Goal: Task Accomplishment & Management: Use online tool/utility

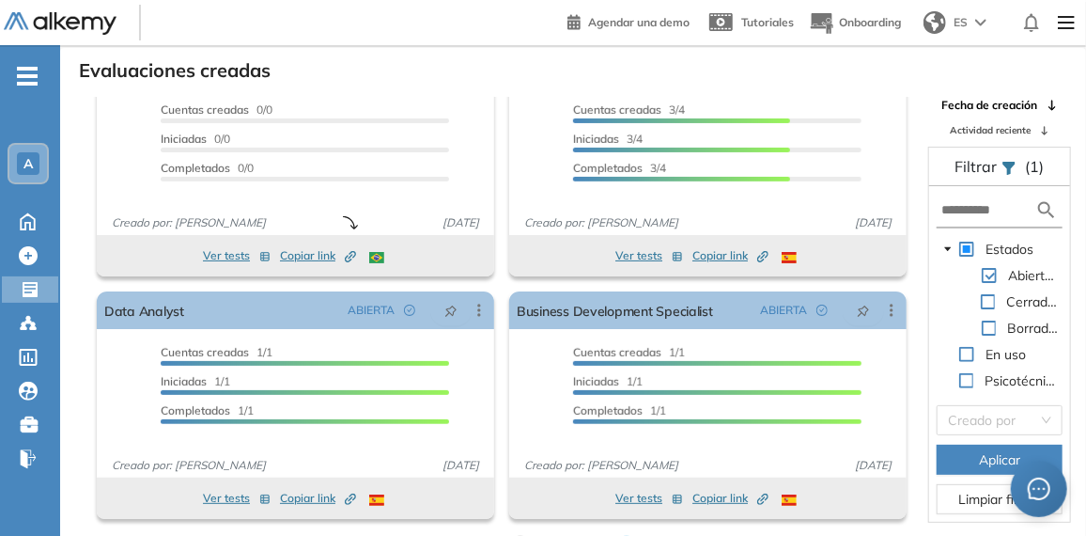
scroll to position [44, 0]
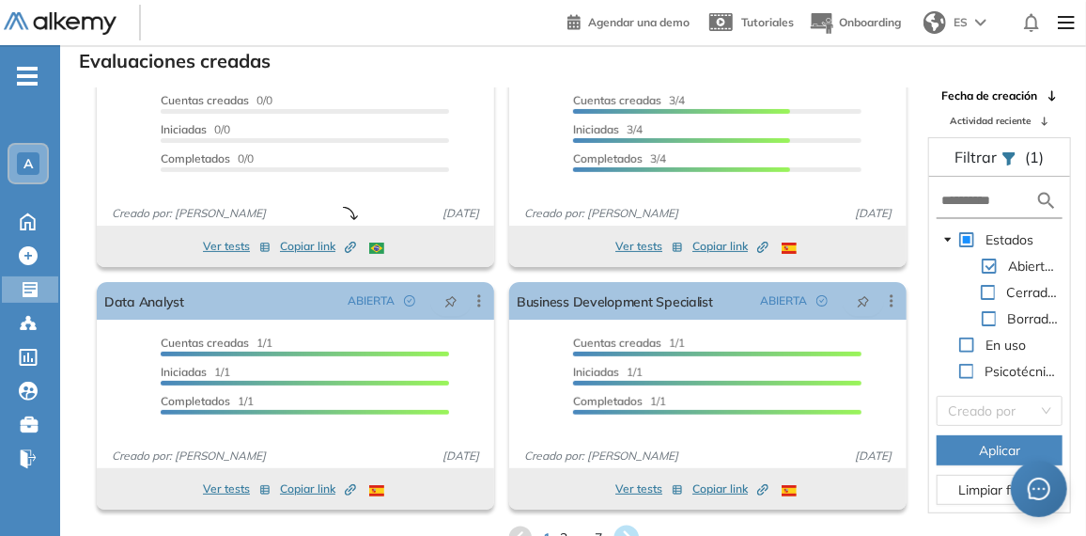
click at [624, 526] on icon at bounding box center [626, 537] width 25 height 25
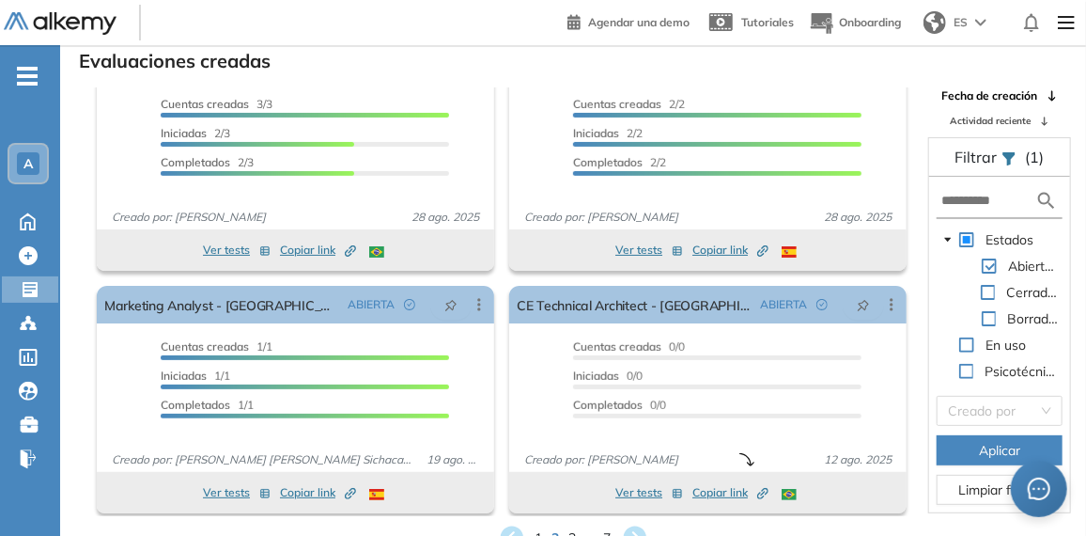
scroll to position [298, 0]
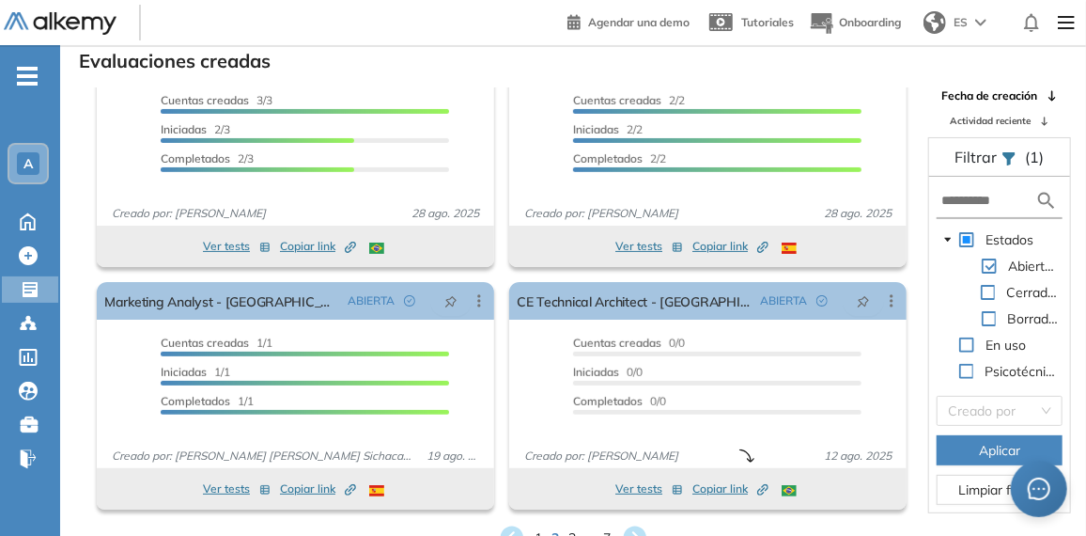
click at [409, 520] on div "Evaluaciones creadas El proctoring será activado ¡Importante!: Los usuarios que…" at bounding box center [573, 299] width 996 height 506
click at [637, 529] on icon at bounding box center [634, 537] width 25 height 25
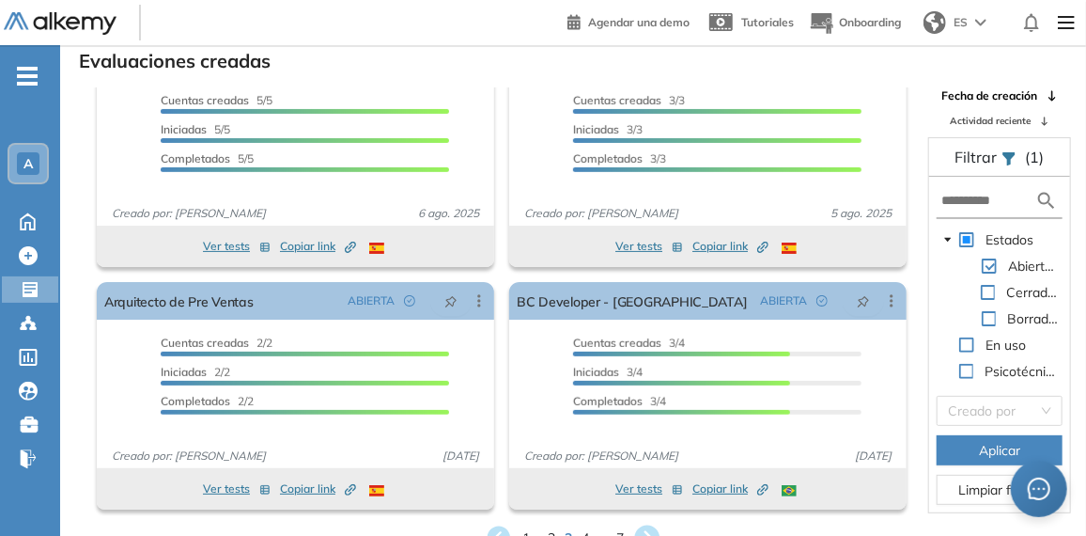
click at [654, 528] on icon at bounding box center [647, 537] width 25 height 25
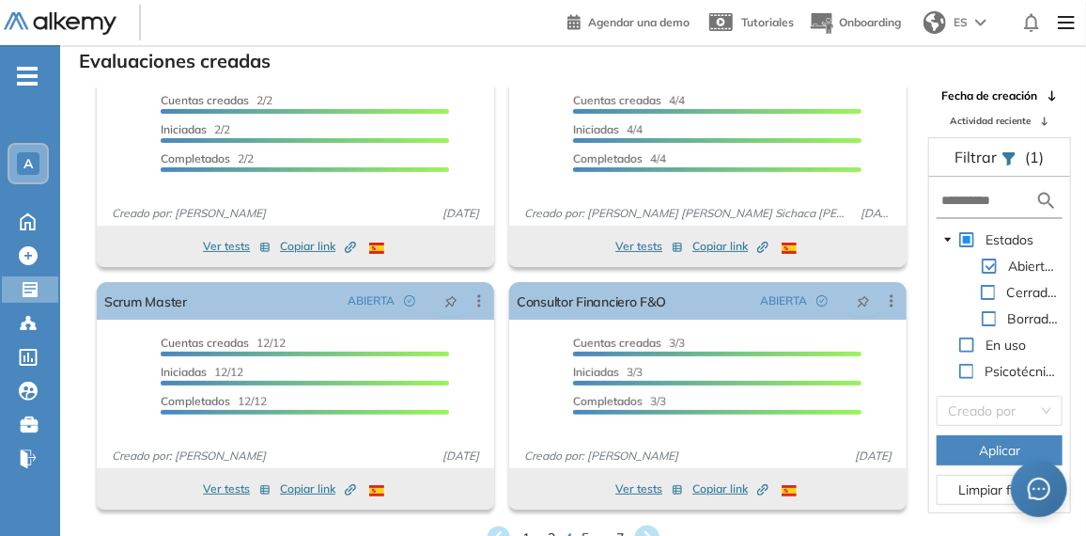
click at [653, 526] on icon at bounding box center [647, 537] width 25 height 25
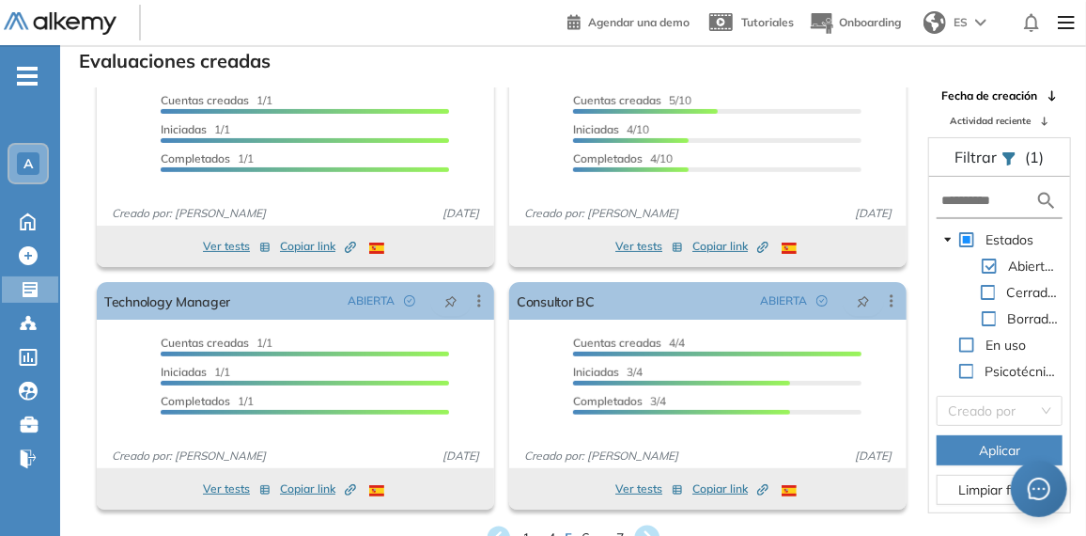
click at [658, 526] on icon at bounding box center [647, 537] width 31 height 31
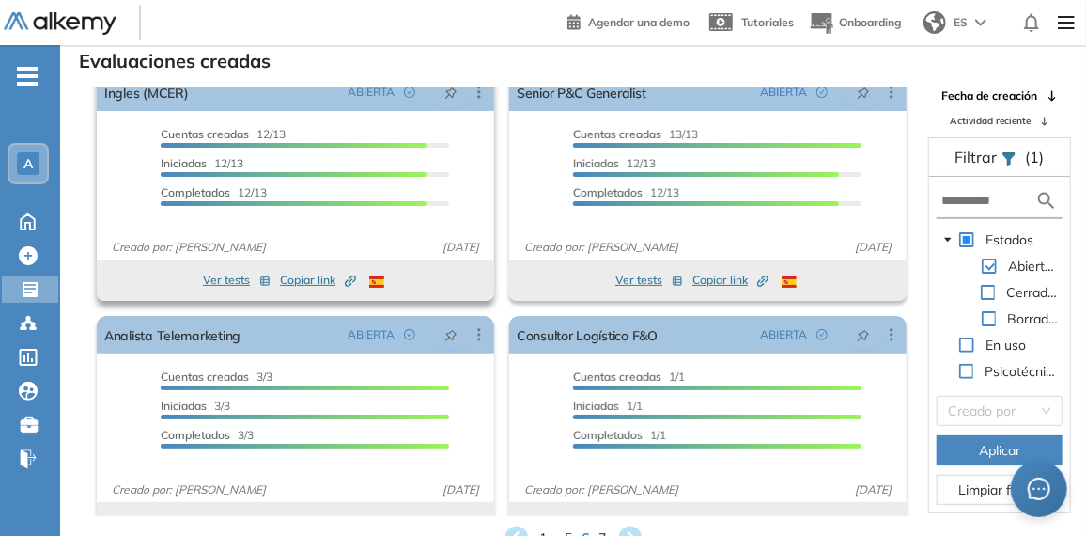
scroll to position [0, 0]
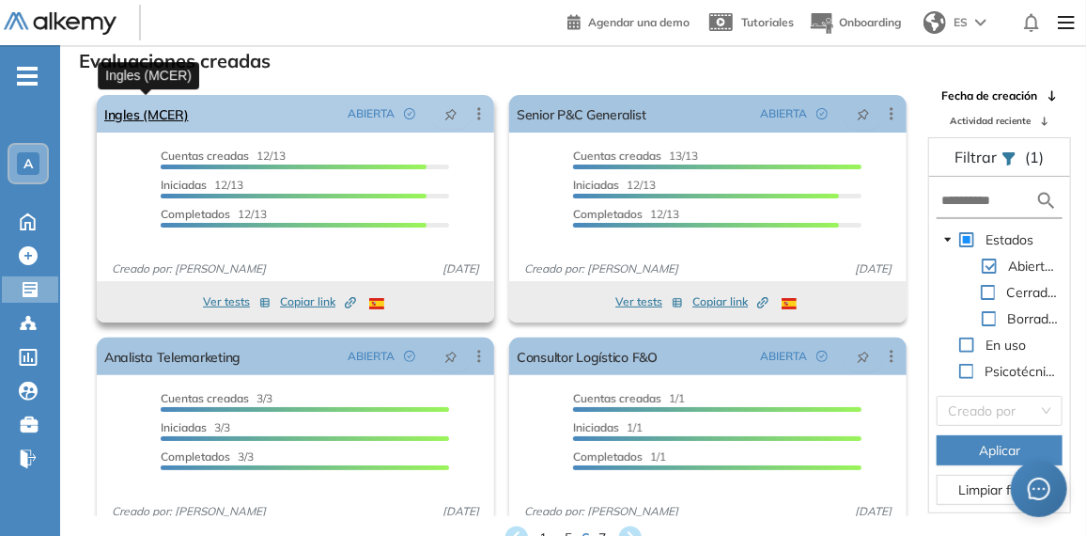
click at [176, 105] on link "Ingles (MCER)" at bounding box center [146, 114] width 85 height 38
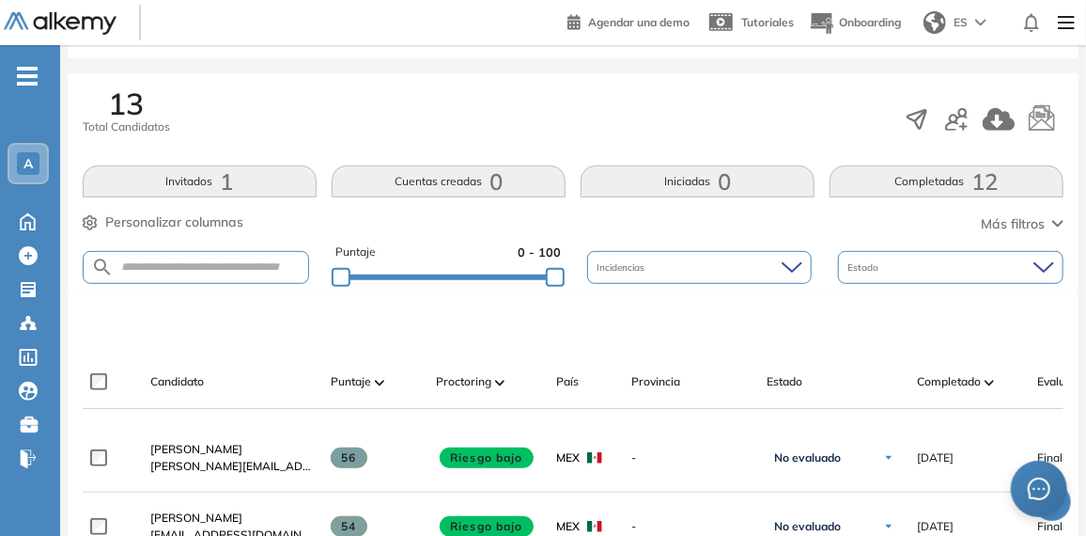
scroll to position [309, 0]
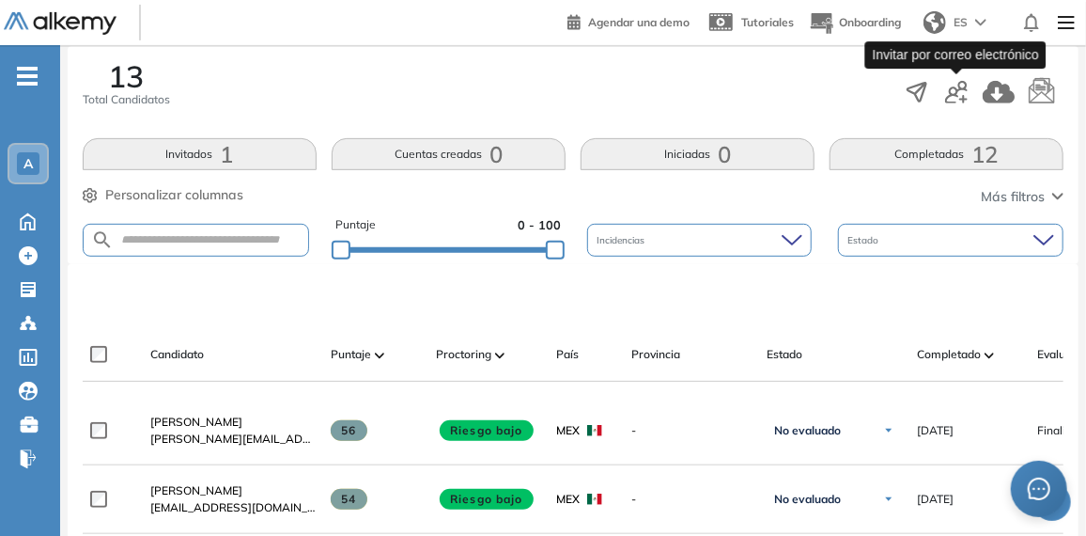
click at [958, 84] on icon "button" at bounding box center [956, 92] width 23 height 23
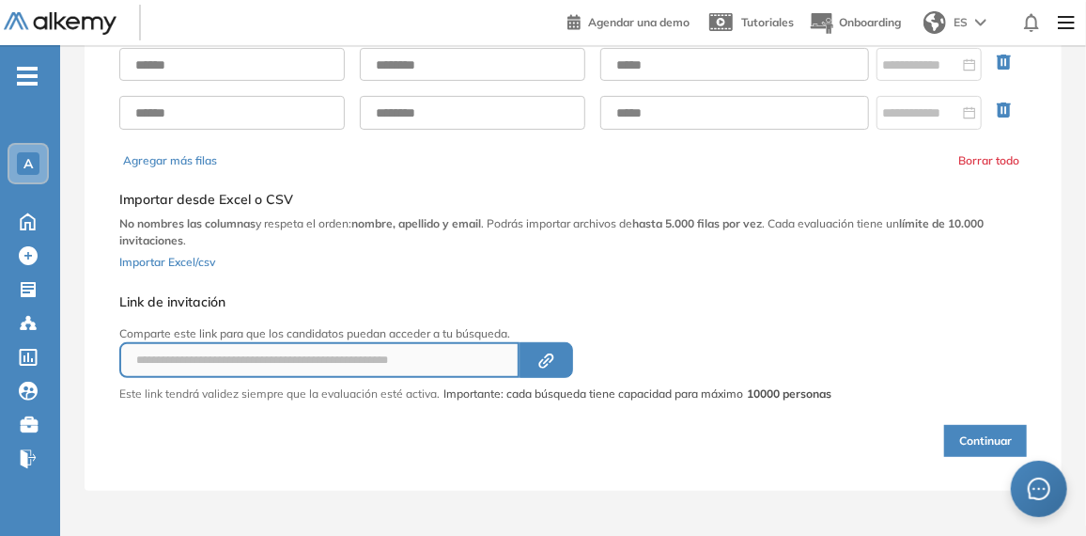
scroll to position [187, 0]
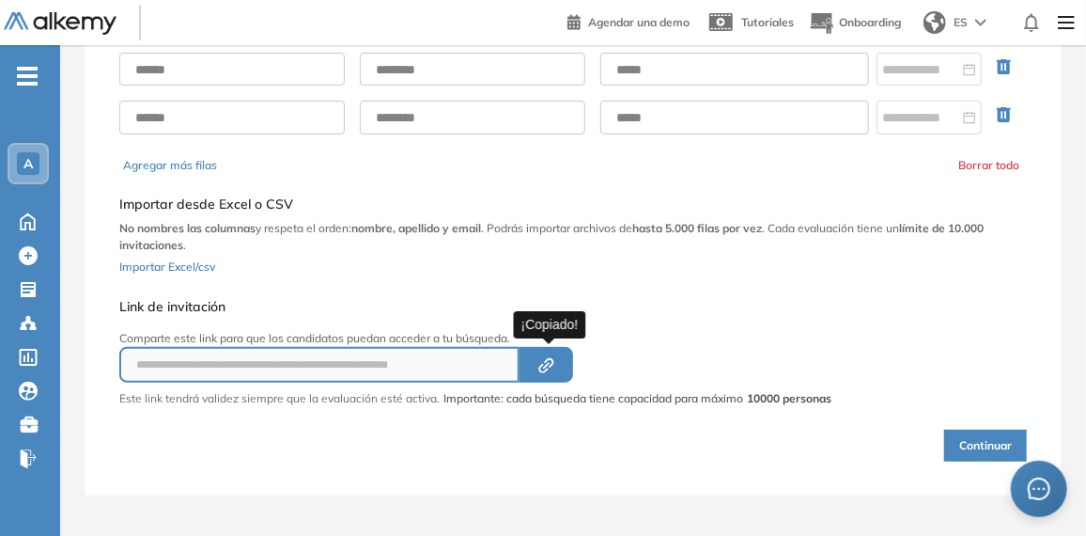
click at [549, 358] on icon "Created by potrace 1.16, written by [PERSON_NAME] [DATE]-[DATE]" at bounding box center [547, 365] width 22 height 15
click at [538, 358] on icon "Created by potrace 1.16, written by [PERSON_NAME] [DATE]-[DATE]" at bounding box center [547, 365] width 22 height 15
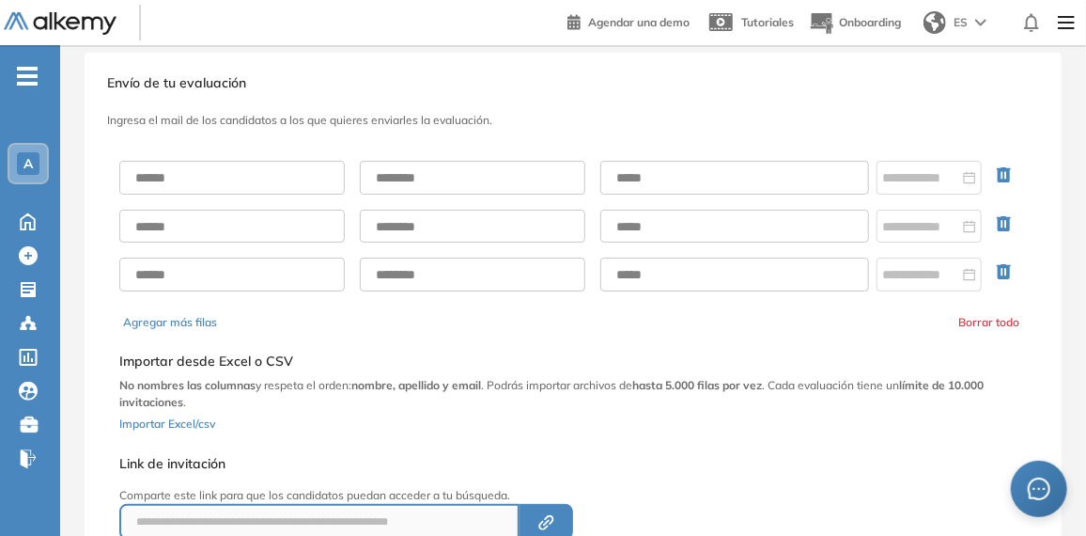
scroll to position [0, 0]
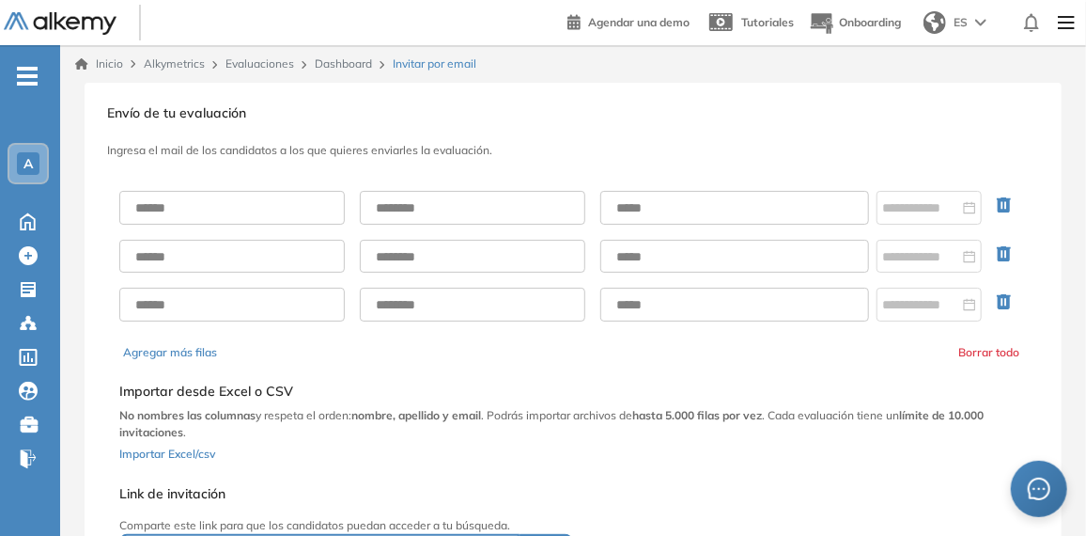
click at [282, 64] on link "Evaluaciones" at bounding box center [260, 63] width 69 height 14
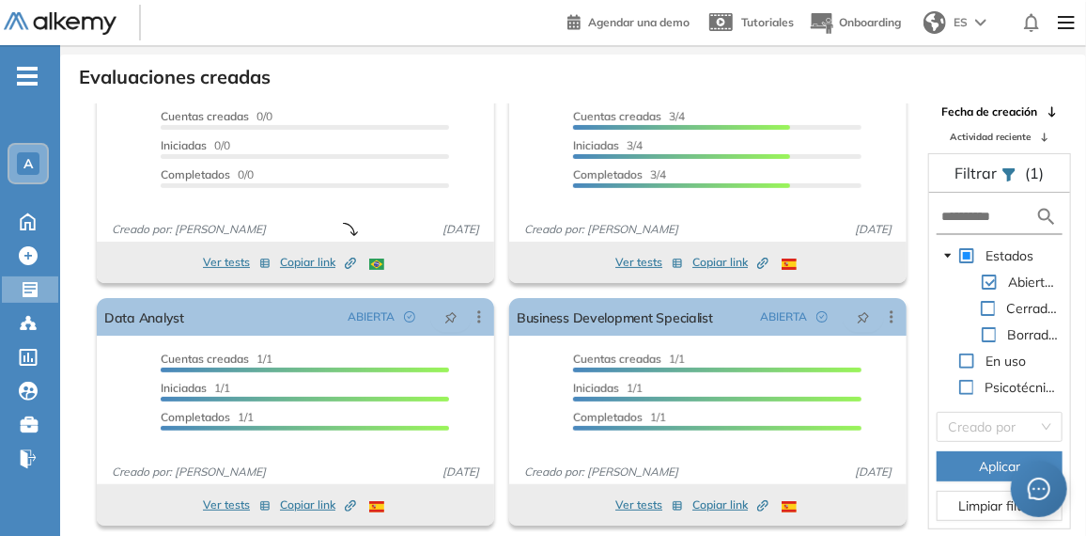
scroll to position [44, 0]
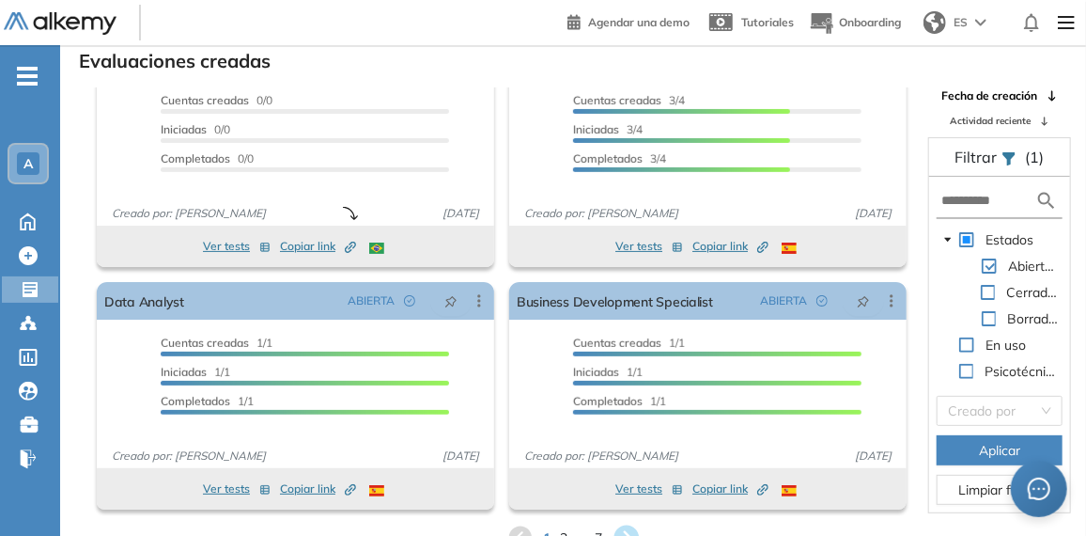
click at [625, 525] on icon at bounding box center [626, 537] width 25 height 25
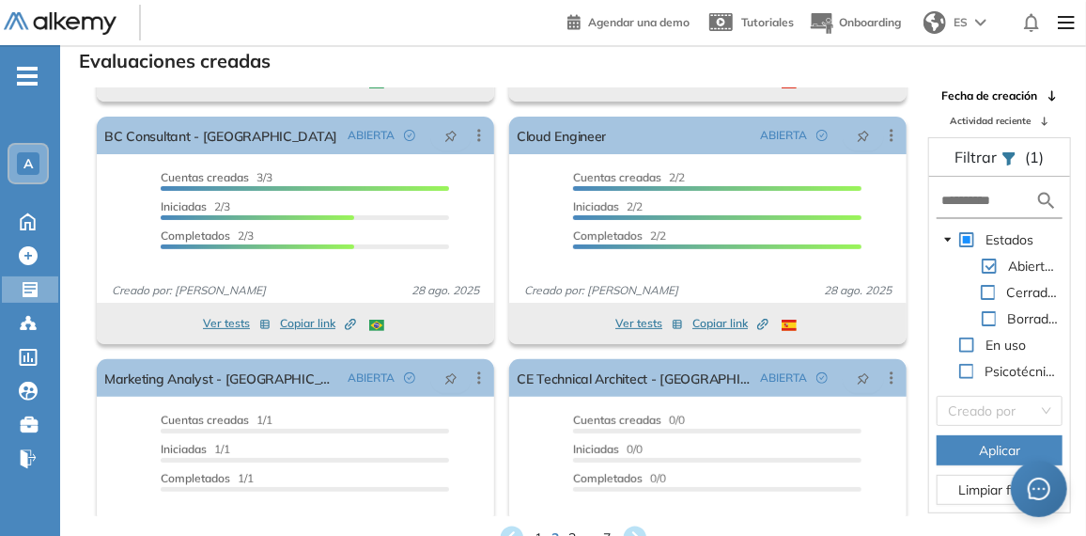
scroll to position [298, 0]
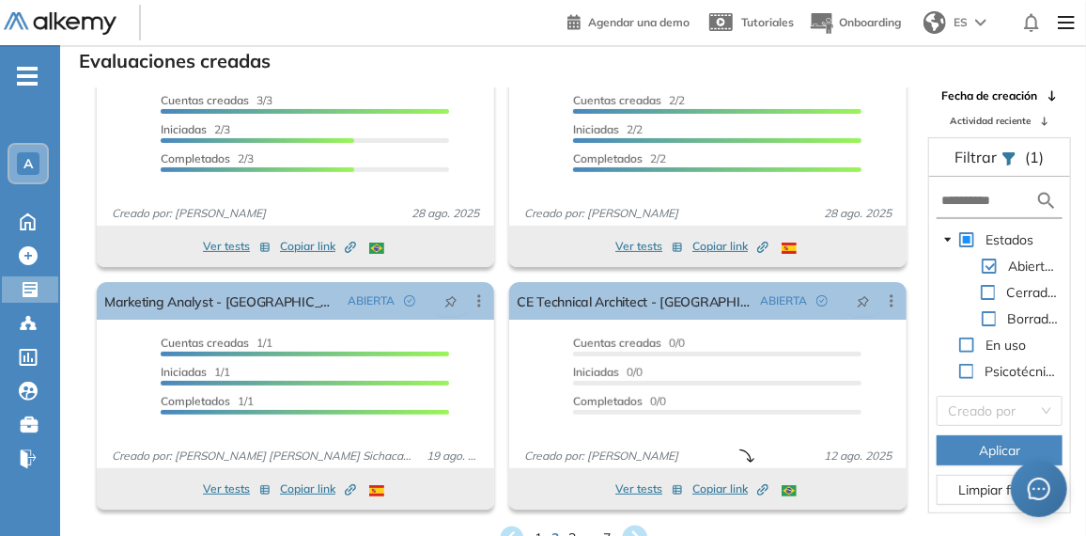
click at [630, 522] on icon at bounding box center [634, 537] width 31 height 31
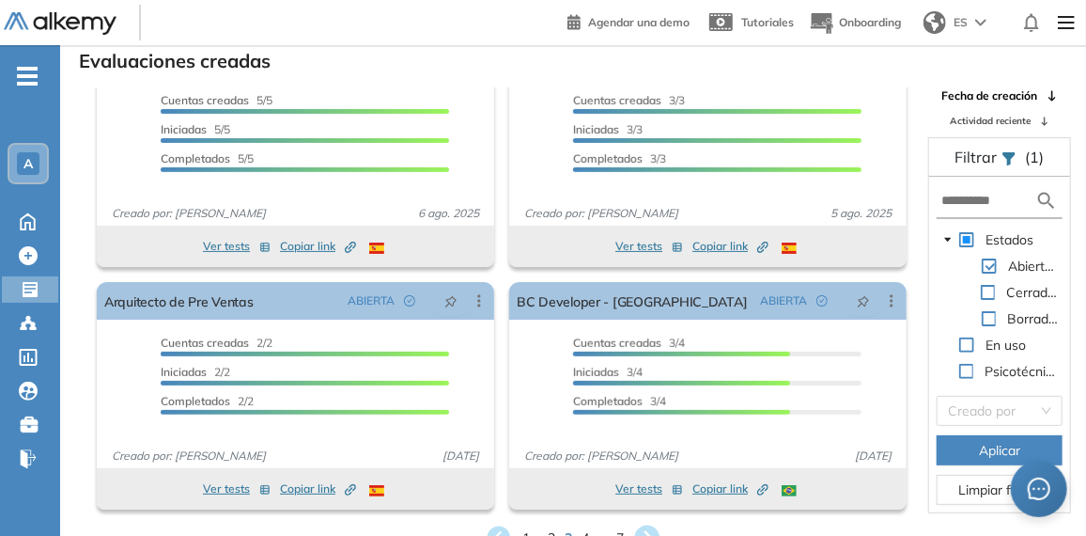
click at [645, 525] on icon at bounding box center [647, 537] width 25 height 25
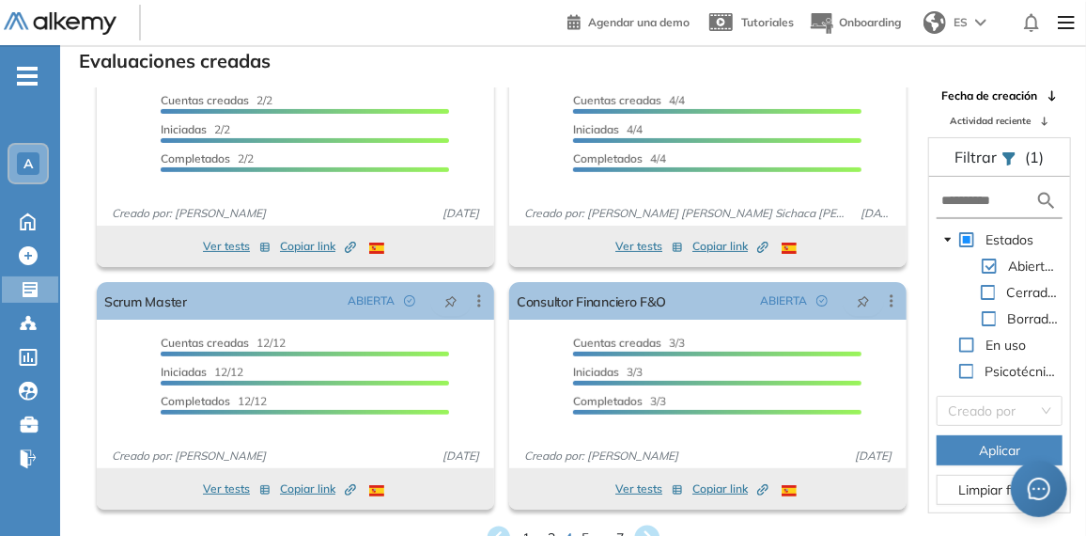
click at [648, 528] on icon at bounding box center [647, 537] width 25 height 25
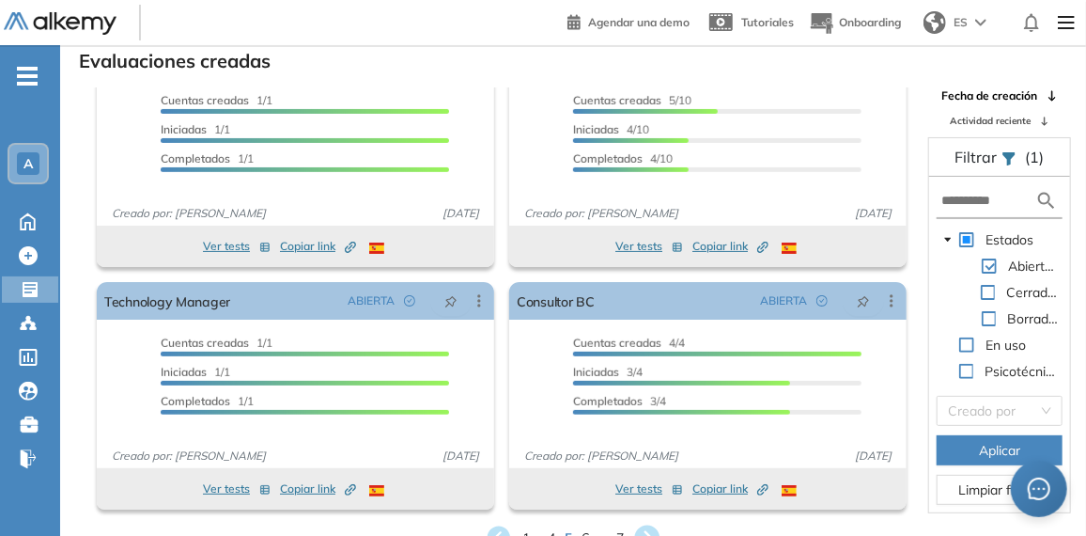
click at [647, 527] on icon at bounding box center [647, 537] width 25 height 25
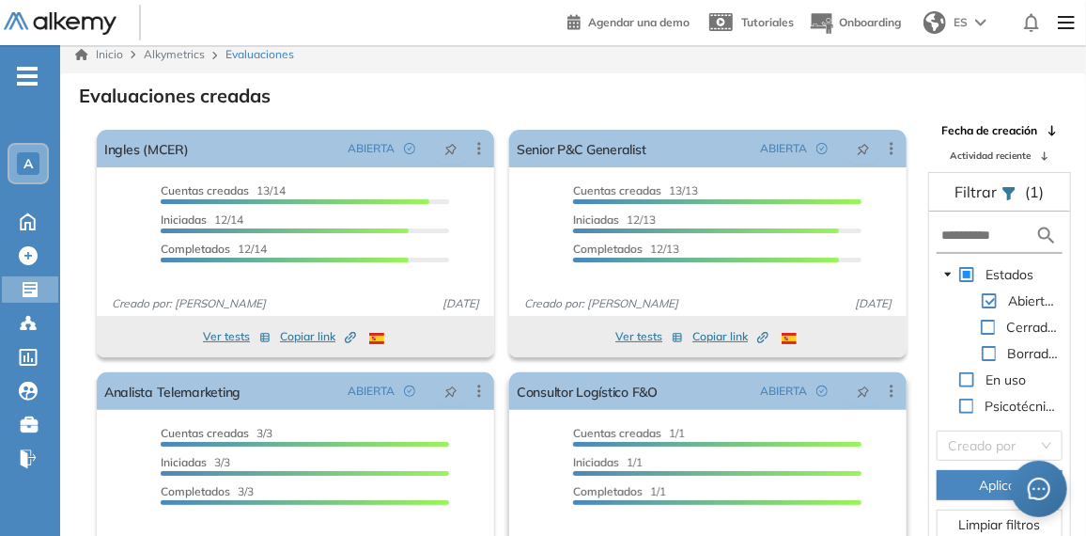
scroll to position [0, 0]
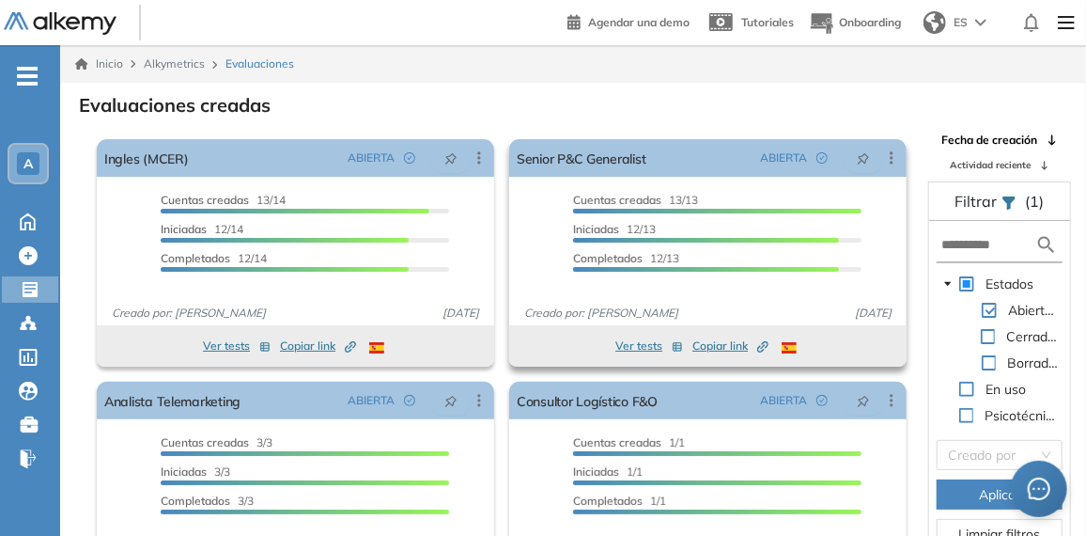
click at [632, 341] on button "Ver tests" at bounding box center [650, 346] width 68 height 23
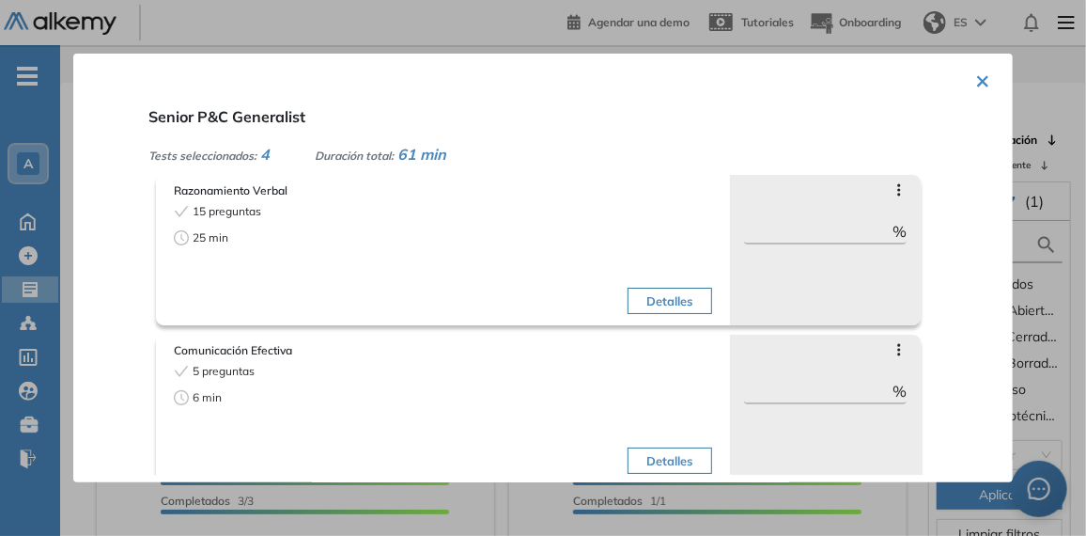
click at [975, 80] on button "×" at bounding box center [982, 79] width 15 height 37
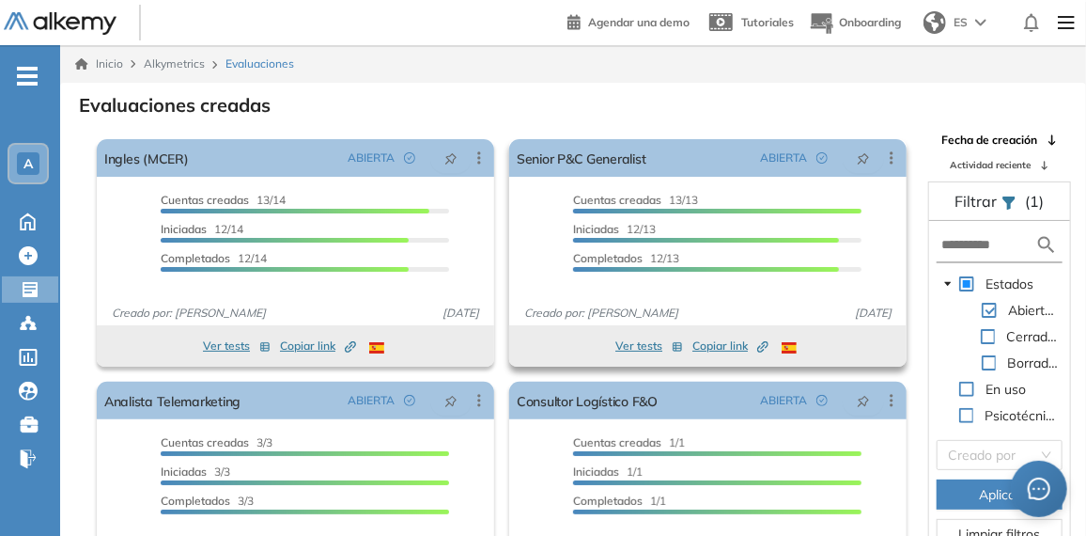
click at [721, 349] on span "Copiar link Created by potrace 1.16, written by [PERSON_NAME] [DATE]-[DATE]" at bounding box center [731, 345] width 76 height 17
